Goal: Task Accomplishment & Management: Manage account settings

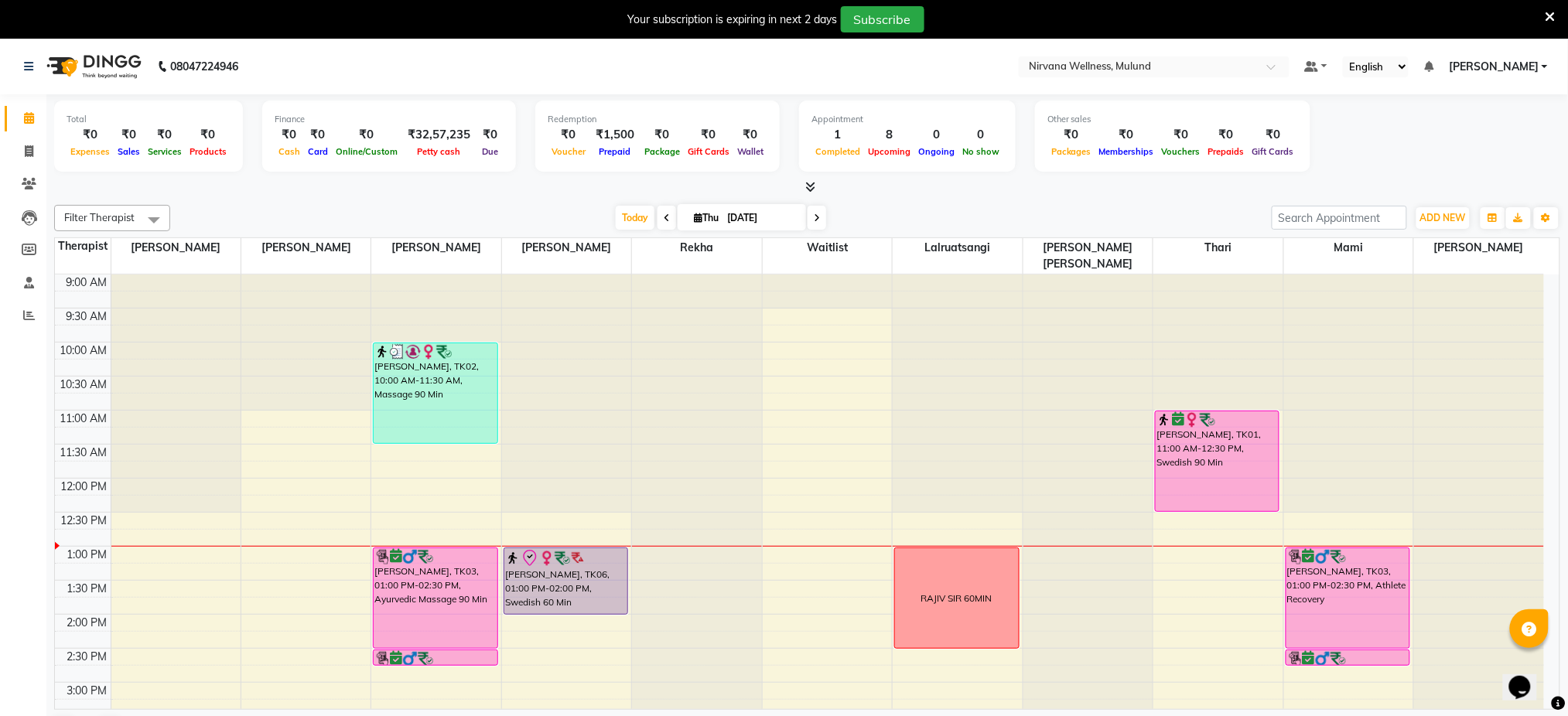
click at [1513, 67] on span "[PERSON_NAME]" at bounding box center [1493, 66] width 89 height 17
click at [1463, 146] on link "Sign out" at bounding box center [1469, 145] width 142 height 24
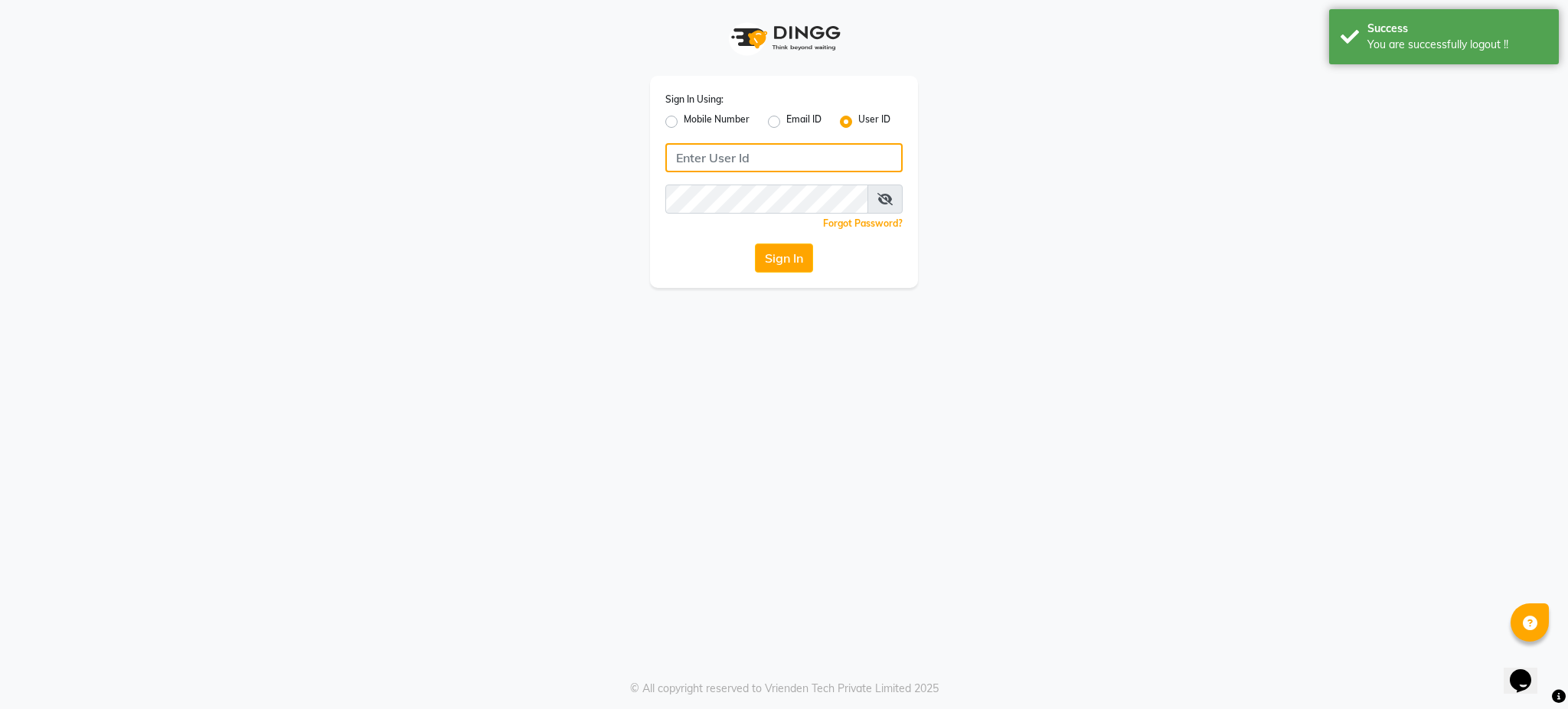
click at [780, 148] on input "Username" at bounding box center [783, 158] width 238 height 29
type input "Hrudyanshi"
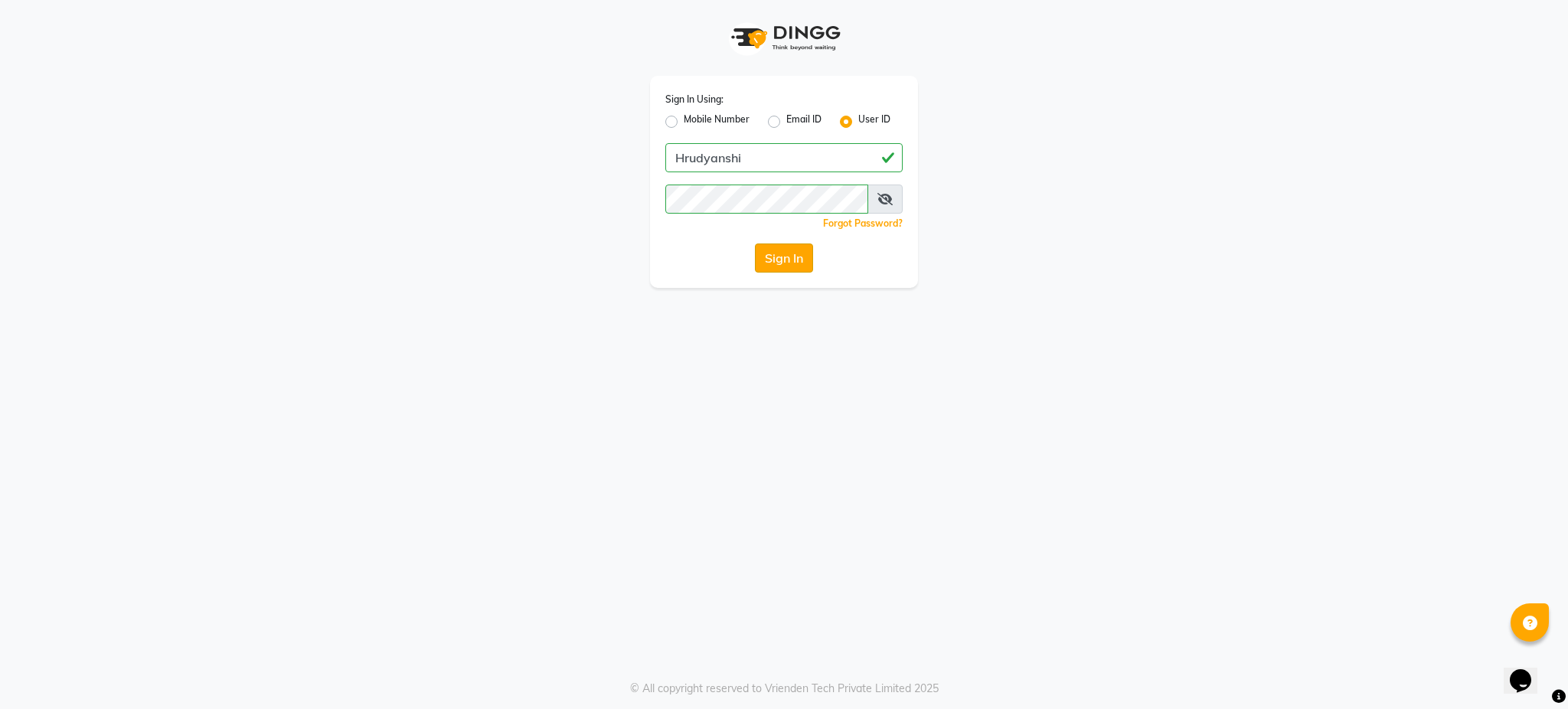
drag, startPoint x: 801, startPoint y: 388, endPoint x: 781, endPoint y: 250, distance: 139.4
click at [781, 250] on div "Sign In Using: Mobile Number Email ID User ID Hrudyanshi Remember me Forgot Pas…" at bounding box center [784, 354] width 1568 height 709
click at [781, 250] on button "Sign In" at bounding box center [784, 258] width 58 height 29
